Goal: Information Seeking & Learning: Check status

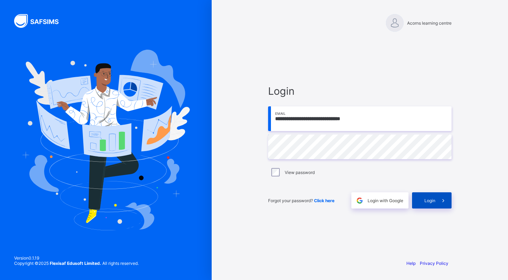
click at [435, 204] on span at bounding box center [443, 200] width 16 height 16
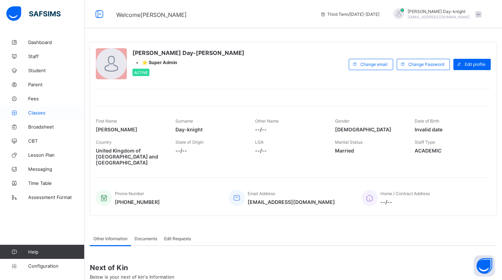
click at [38, 108] on link "Classes" at bounding box center [42, 113] width 85 height 14
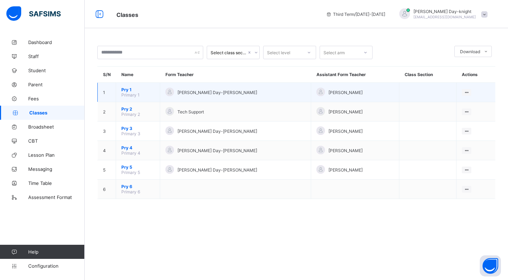
click at [123, 89] on span "Pry 1" at bounding box center [137, 89] width 33 height 5
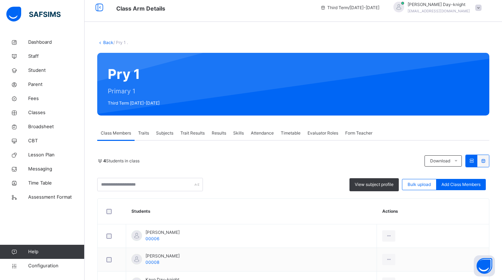
scroll to position [14, 0]
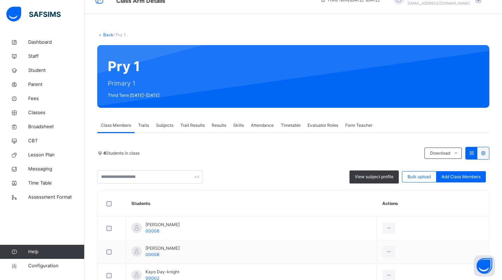
click at [360, 122] on span "Form Teacher" at bounding box center [358, 125] width 27 height 6
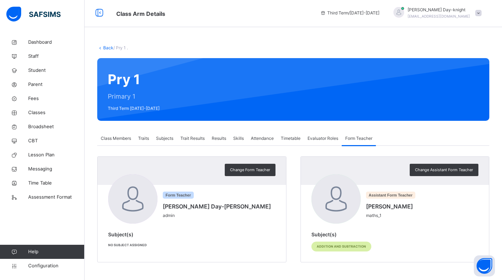
scroll to position [1, 0]
click at [261, 172] on span "Change Form Teacher" at bounding box center [250, 170] width 40 height 6
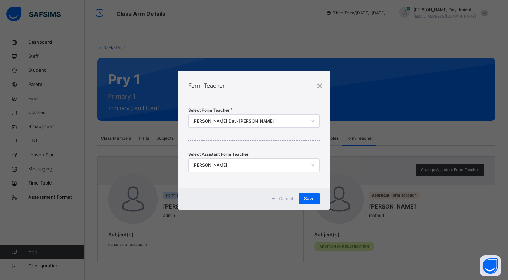
click at [249, 121] on div "[PERSON_NAME] Day-[PERSON_NAME]" at bounding box center [249, 121] width 114 height 6
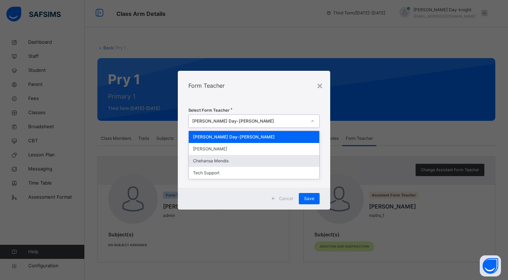
click at [234, 158] on div "Chehansa Mendis" at bounding box center [254, 161] width 130 height 12
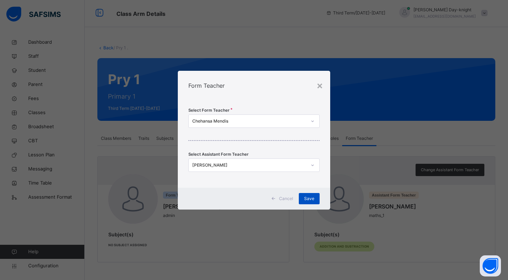
click at [305, 201] on span "Save" at bounding box center [309, 199] width 10 height 6
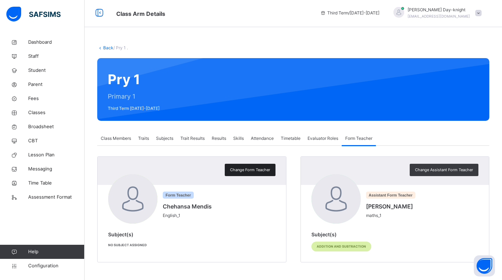
click at [258, 173] on span "Change Form Teacher" at bounding box center [250, 170] width 40 height 6
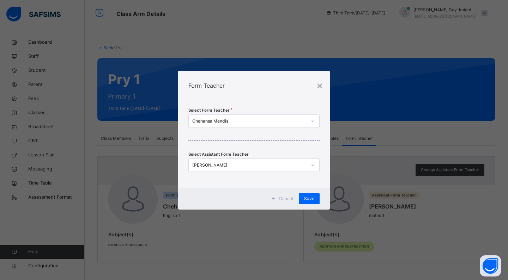
click at [276, 125] on div "Chehansa Mendis" at bounding box center [247, 121] width 117 height 11
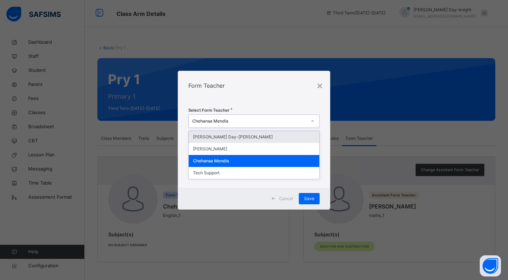
click at [261, 139] on div "[PERSON_NAME] Day-[PERSON_NAME]" at bounding box center [254, 137] width 130 height 12
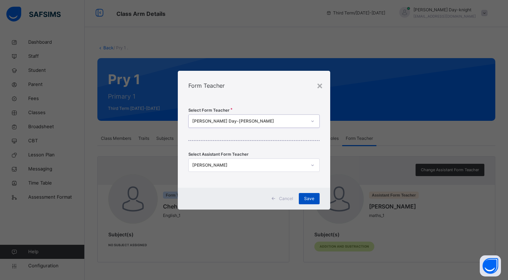
click at [311, 199] on span "Save" at bounding box center [309, 199] width 10 height 6
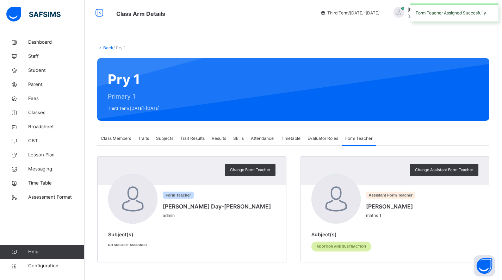
click at [146, 139] on span "Traits" at bounding box center [143, 138] width 11 height 6
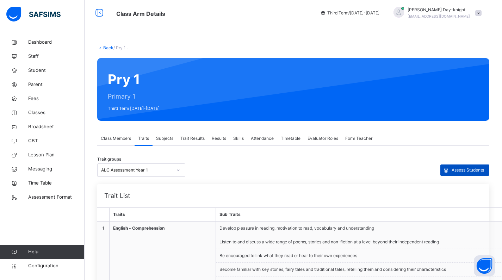
click at [452, 171] on span at bounding box center [446, 170] width 11 height 11
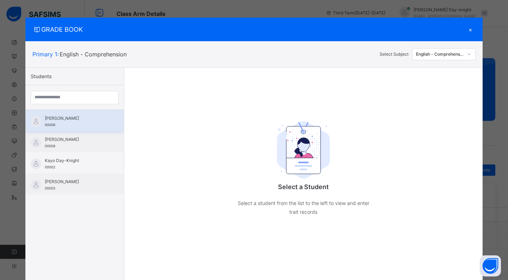
click at [65, 125] on div "[PERSON_NAME] 00006" at bounding box center [76, 121] width 63 height 13
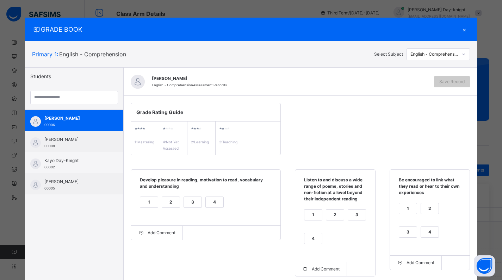
click at [464, 30] on div "×" at bounding box center [465, 30] width 11 height 10
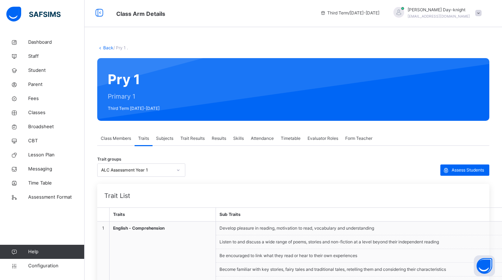
click at [105, 48] on link "Back" at bounding box center [108, 47] width 10 height 5
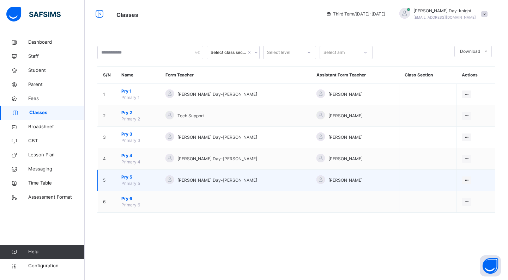
click at [129, 175] on span "Pry 5" at bounding box center [137, 177] width 33 height 6
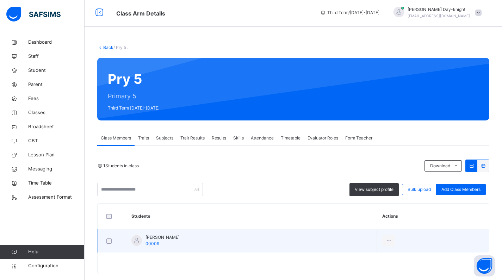
scroll to position [13, 0]
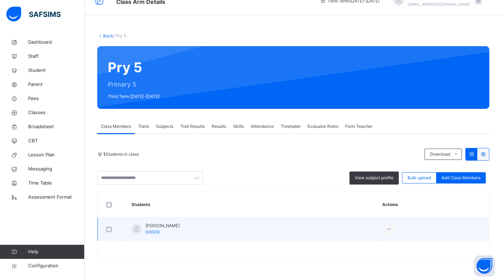
click at [160, 228] on span "[PERSON_NAME]" at bounding box center [163, 226] width 34 height 6
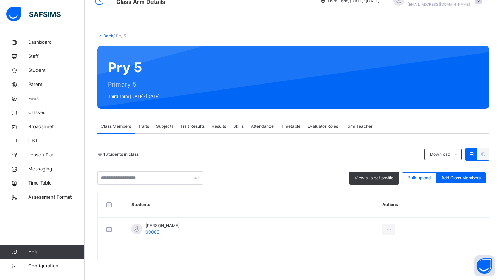
click at [148, 125] on span "Traits" at bounding box center [143, 126] width 11 height 6
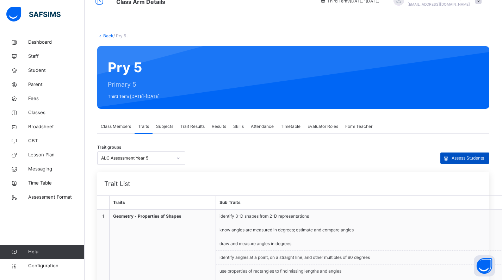
click at [473, 155] on span "Assess Students" at bounding box center [468, 158] width 32 height 6
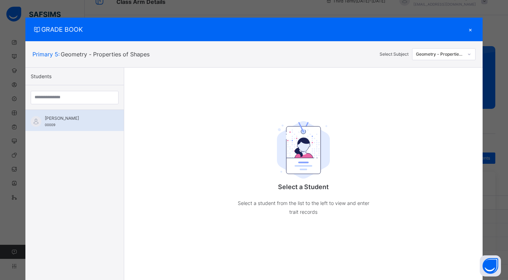
click at [34, 122] on img at bounding box center [36, 121] width 11 height 11
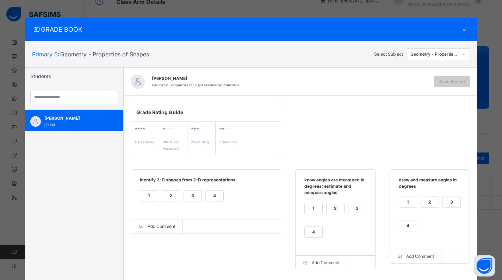
scroll to position [10, 0]
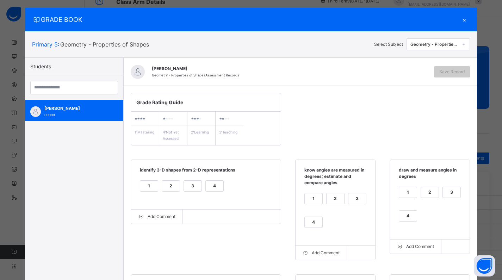
click at [422, 44] on div "Geometry - Properties of Shapes" at bounding box center [435, 44] width 48 height 6
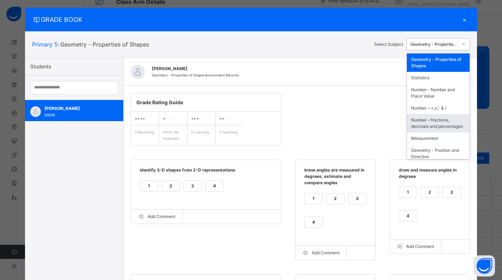
scroll to position [50, 0]
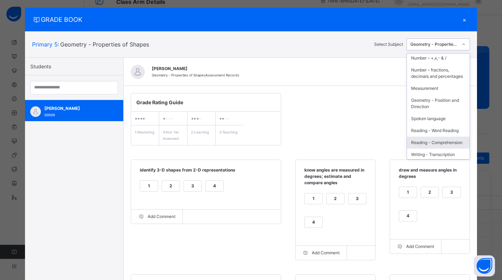
click at [435, 145] on div "Reading - Comprehension" at bounding box center [438, 143] width 63 height 12
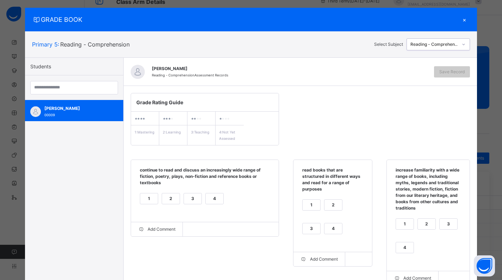
click at [463, 22] on div "×" at bounding box center [465, 20] width 11 height 10
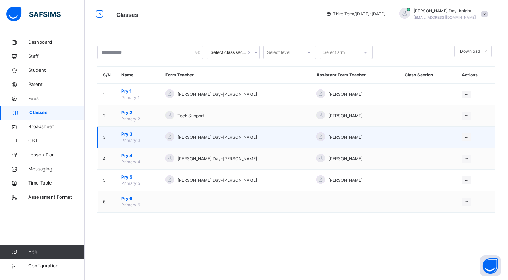
click at [137, 132] on span "Pry 3" at bounding box center [137, 134] width 33 height 6
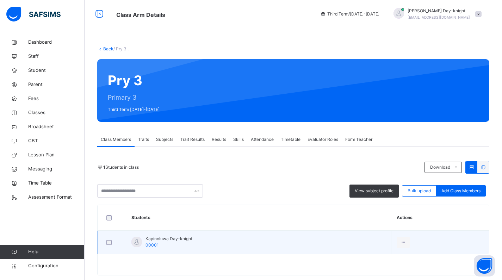
click at [173, 243] on div "Kayinoluwa Day-knight 00001" at bounding box center [169, 242] width 47 height 13
click at [173, 240] on span "Kayinoluwa Day-knight" at bounding box center [169, 239] width 47 height 6
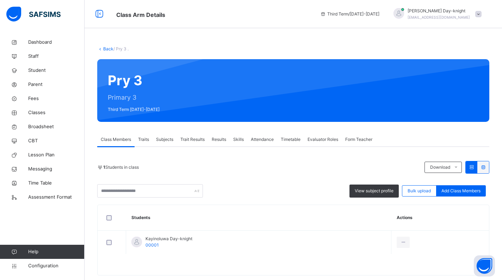
click at [195, 142] on span "Trait Results" at bounding box center [192, 139] width 24 height 6
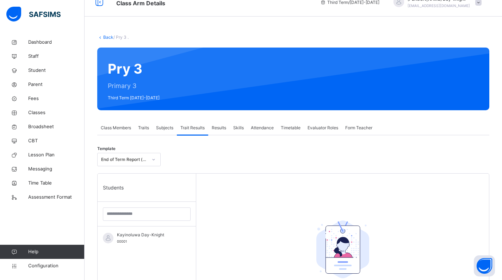
scroll to position [38, 0]
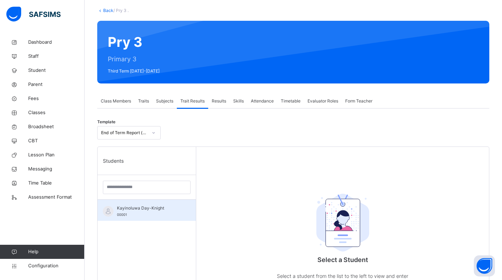
click at [149, 203] on div "Kayinoluwa Day-Knight 00001" at bounding box center [147, 210] width 98 height 21
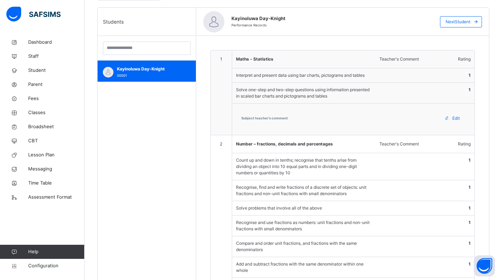
scroll to position [123, 0]
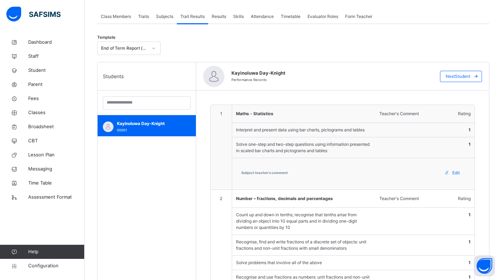
click at [145, 15] on span "Traits" at bounding box center [143, 16] width 11 height 6
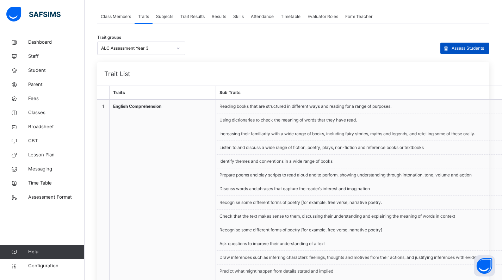
click at [450, 48] on icon at bounding box center [446, 48] width 8 height 8
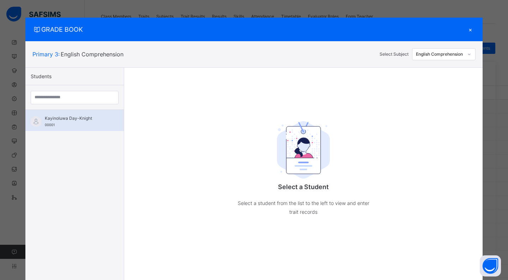
click at [81, 115] on span "Kayinoluwa Day-Knight" at bounding box center [76, 118] width 63 height 6
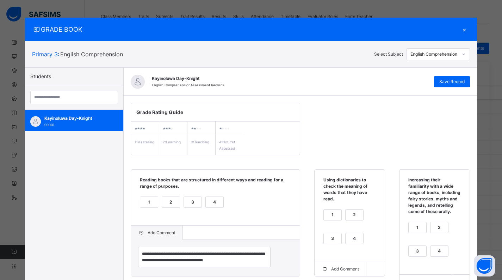
click at [466, 30] on div "×" at bounding box center [465, 30] width 11 height 10
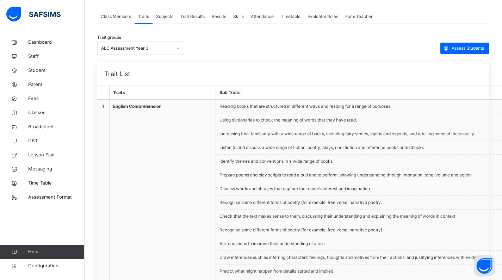
click at [201, 19] on span "Trait Results" at bounding box center [192, 16] width 24 height 6
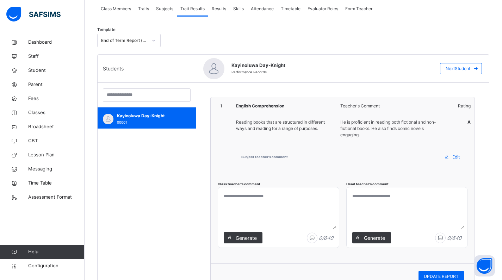
scroll to position [146, 0]
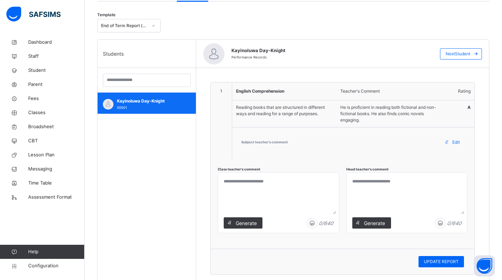
click at [155, 109] on div "Kayinoluwa Day-Knight 00001" at bounding box center [148, 104] width 63 height 13
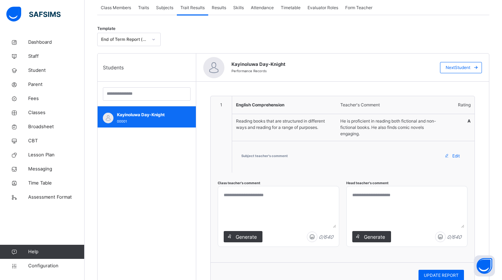
scroll to position [91, 0]
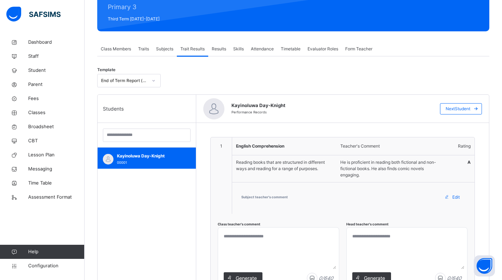
click at [149, 84] on div at bounding box center [154, 80] width 12 height 11
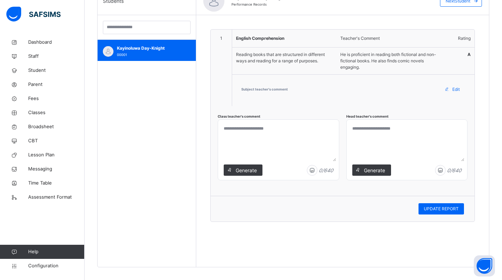
scroll to position [197, 0]
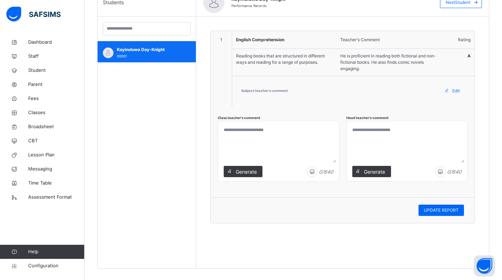
click at [133, 57] on div "Kayinoluwa Day-Knight 00001" at bounding box center [148, 53] width 63 height 13
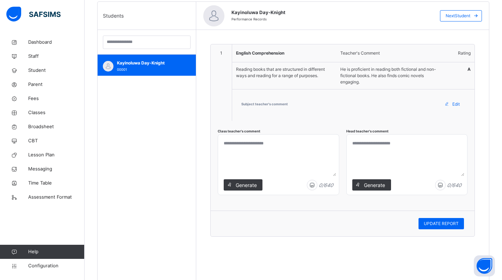
scroll to position [82, 0]
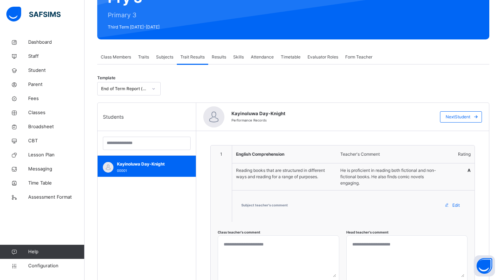
click at [143, 51] on div "Traits" at bounding box center [144, 57] width 18 height 14
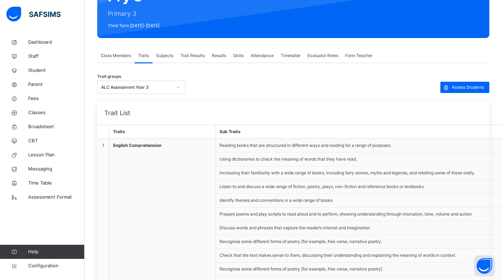
scroll to position [93, 0]
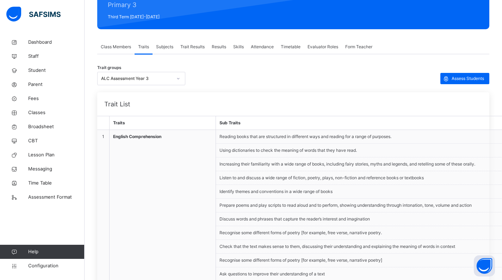
click at [155, 46] on div "Subjects" at bounding box center [165, 47] width 24 height 14
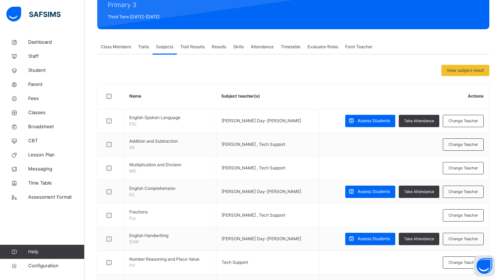
click at [189, 50] on span "Trait Results" at bounding box center [192, 47] width 24 height 6
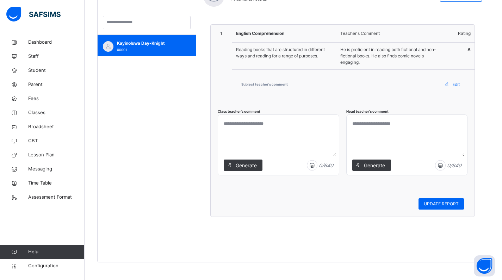
scroll to position [0, 0]
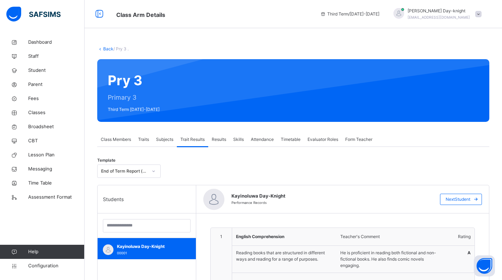
click at [147, 172] on div "End of Term Report (ALC Assessment Year 3)" at bounding box center [124, 171] width 47 height 6
click at [133, 188] on div "End of Term Report (ALC Assessment Year 3)" at bounding box center [129, 190] width 63 height 18
click at [214, 141] on span "Results" at bounding box center [219, 139] width 14 height 6
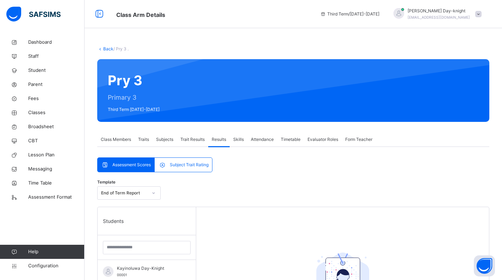
scroll to position [43, 0]
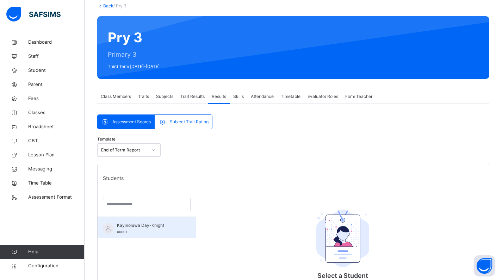
click at [140, 224] on span "Kayinoluwa Day-Knight" at bounding box center [148, 225] width 63 height 6
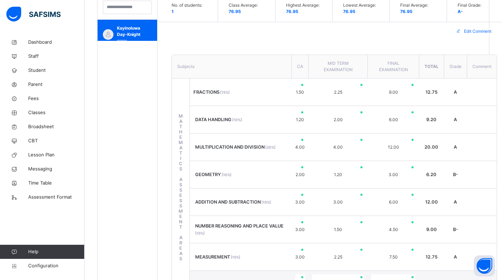
scroll to position [0, 0]
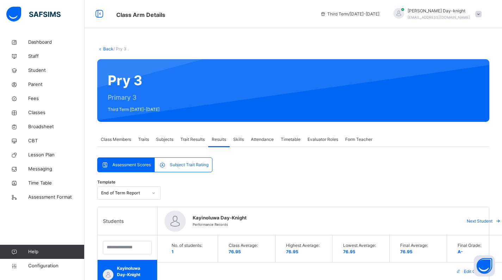
click at [208, 142] on div "Trait Results" at bounding box center [192, 140] width 31 height 14
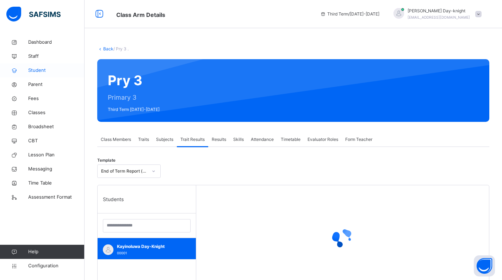
click at [38, 67] on span "Student" at bounding box center [56, 70] width 56 height 7
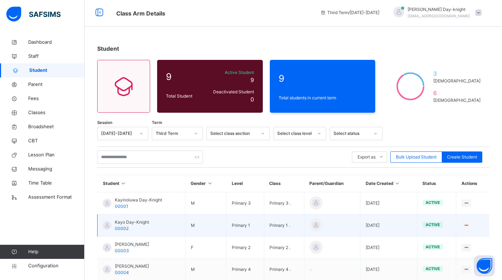
scroll to position [38, 0]
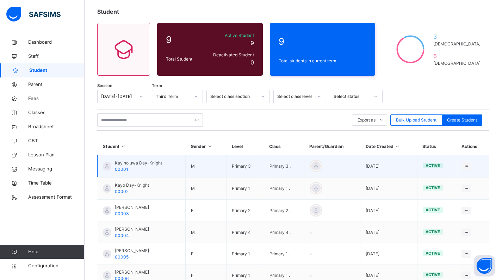
click at [129, 167] on div "Kayinoluwa Day-Knight 00001" at bounding box center [138, 166] width 47 height 13
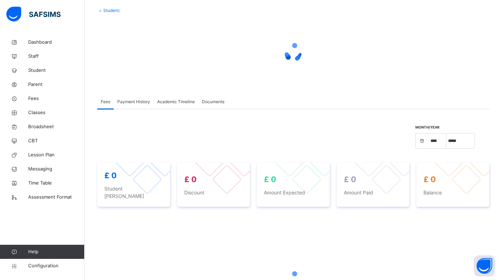
select select "****"
select select "*"
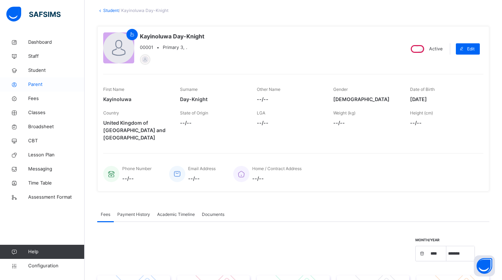
click at [32, 86] on span "Parent" at bounding box center [56, 84] width 56 height 7
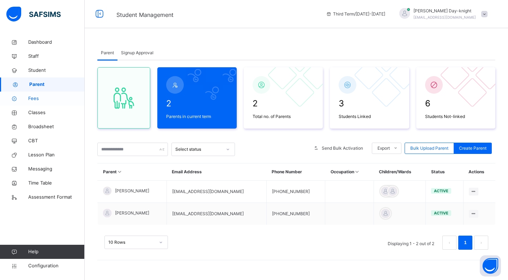
click at [36, 102] on span "Fees" at bounding box center [56, 98] width 56 height 7
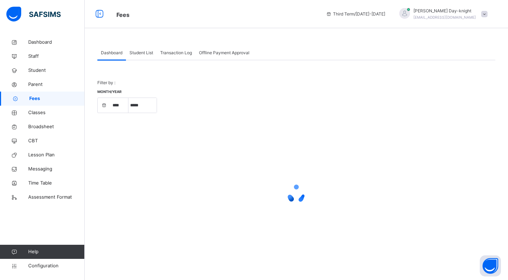
select select "****"
select select "*"
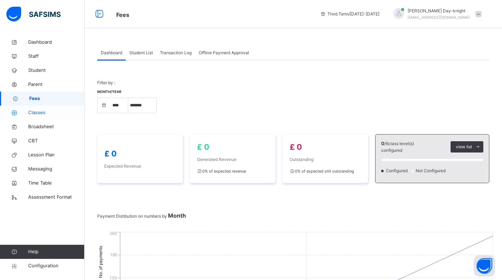
click at [37, 115] on span "Classes" at bounding box center [56, 112] width 56 height 7
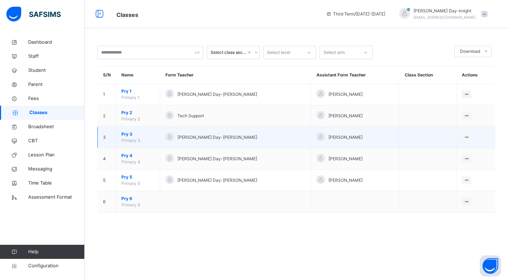
click at [120, 135] on td "Pry 3 Primary 3" at bounding box center [138, 138] width 44 height 22
click at [124, 136] on span "Pry 3" at bounding box center [137, 134] width 33 height 6
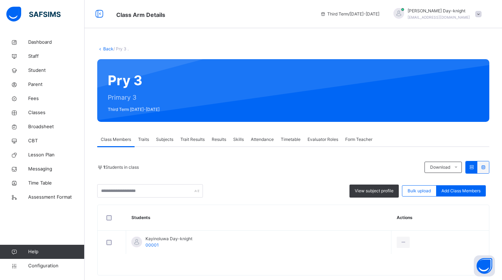
click at [192, 141] on span "Trait Results" at bounding box center [192, 139] width 24 height 6
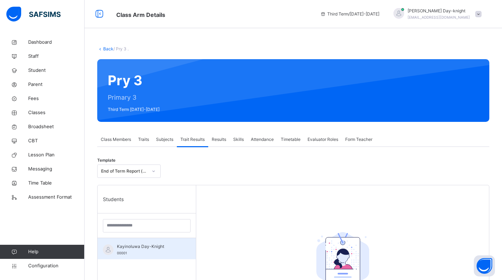
scroll to position [55, 0]
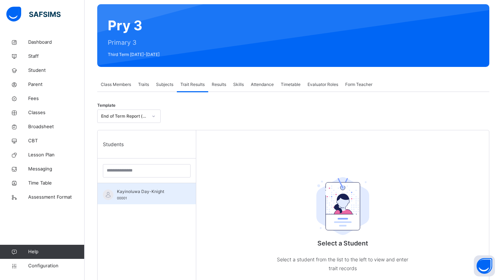
click at [137, 200] on div "Kayinoluwa Day-Knight 00001" at bounding box center [148, 195] width 63 height 13
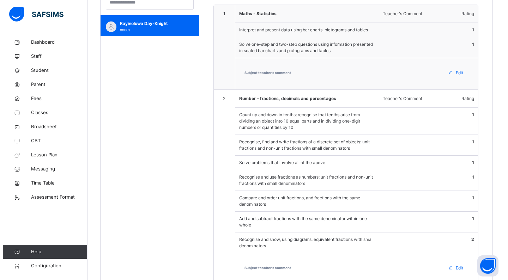
scroll to position [16, 0]
